Goal: Information Seeking & Learning: Learn about a topic

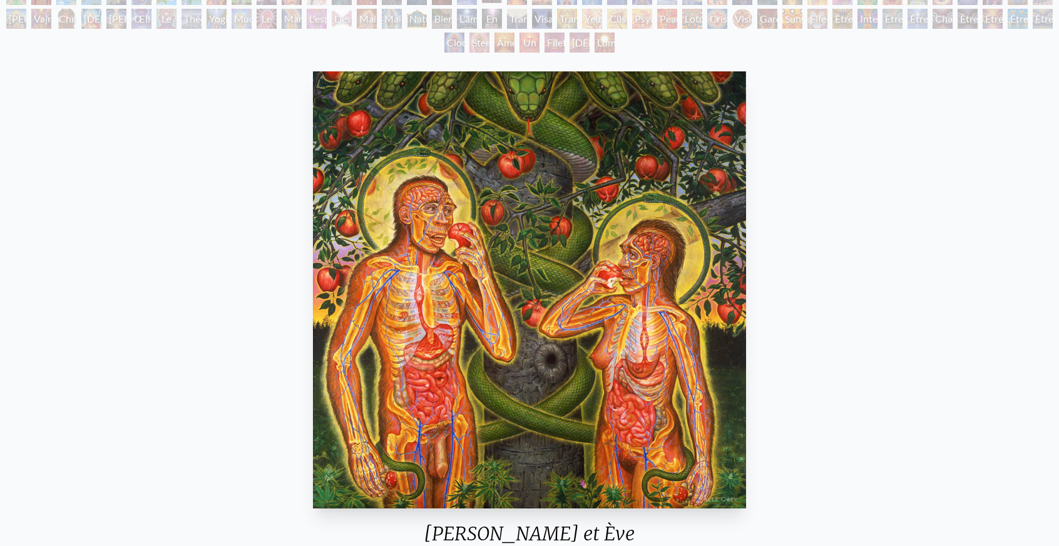
scroll to position [125, 0]
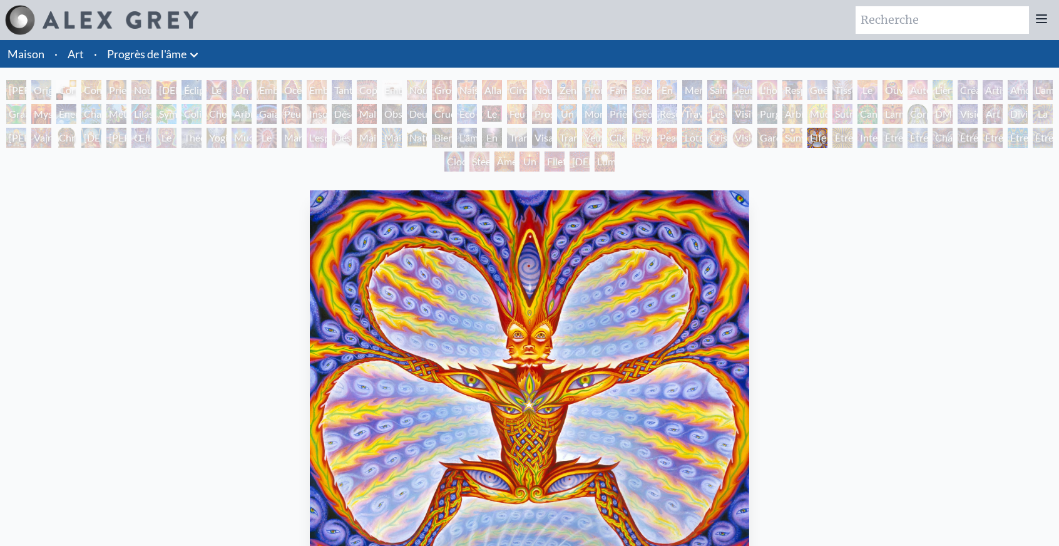
click at [721, 114] on font "Les Shulgins et leurs anges alchimiques" at bounding box center [734, 151] width 51 height 87
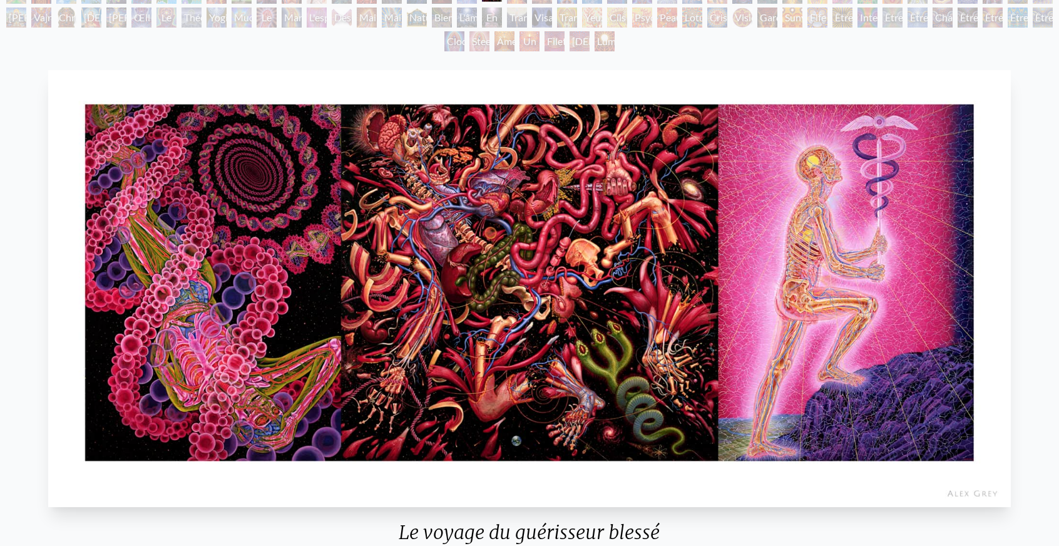
scroll to position [125, 0]
